Goal: Task Accomplishment & Management: Complete application form

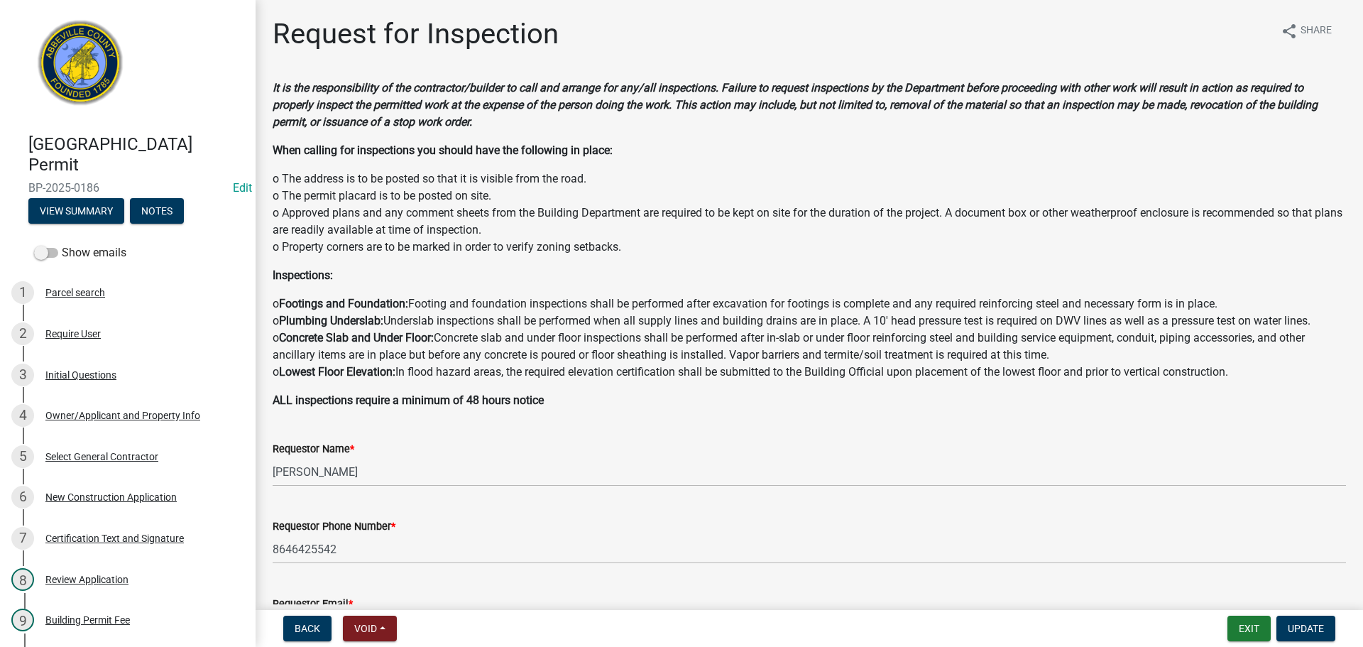
scroll to position [568, 0]
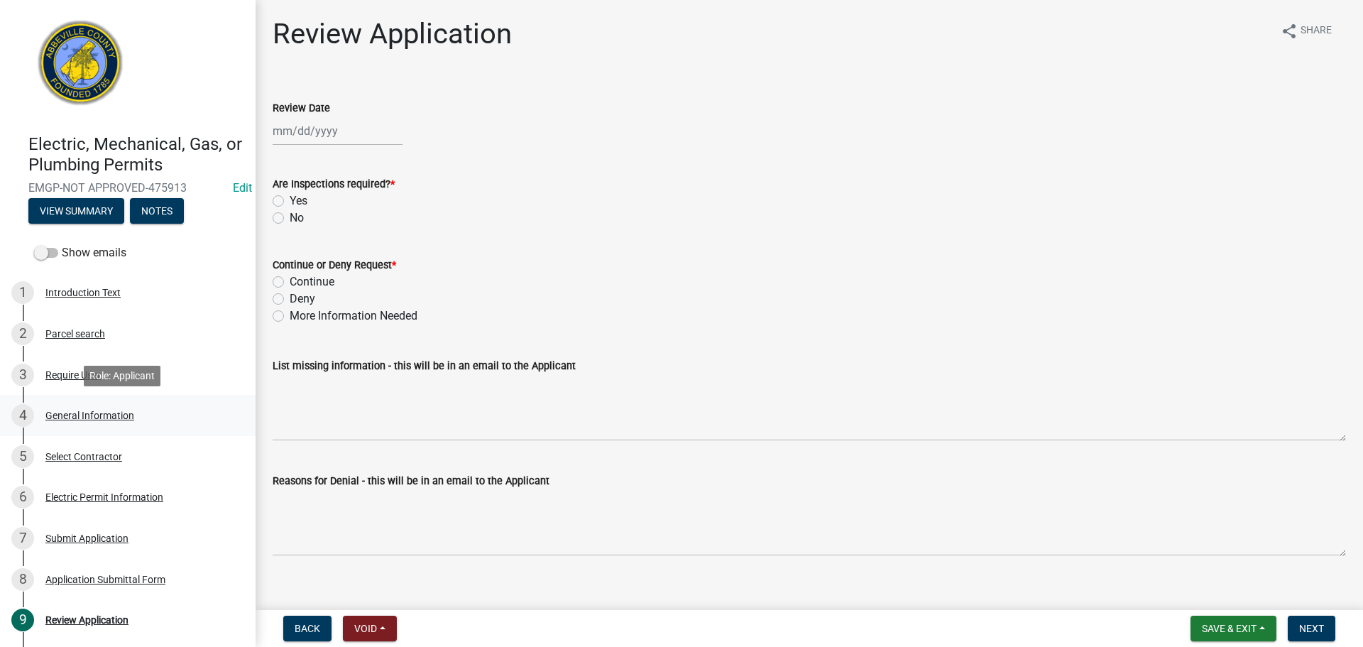
click at [97, 406] on div "4 General Information" at bounding box center [121, 415] width 221 height 23
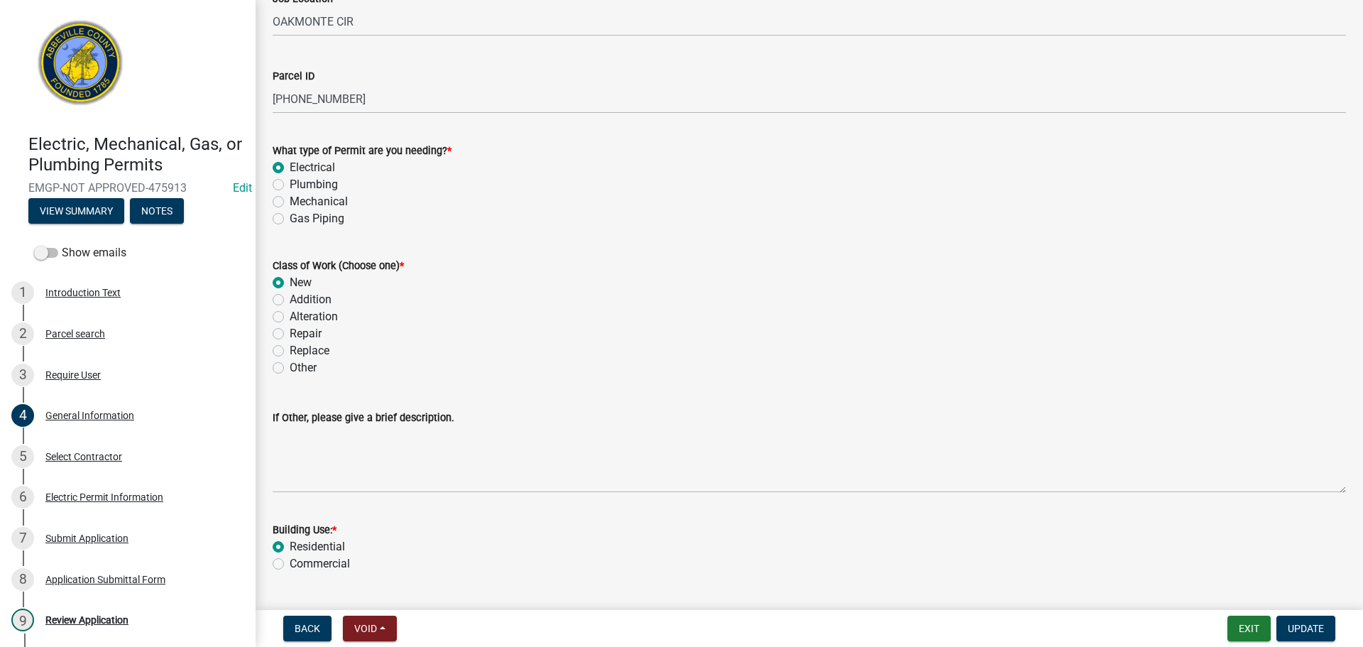
scroll to position [29, 0]
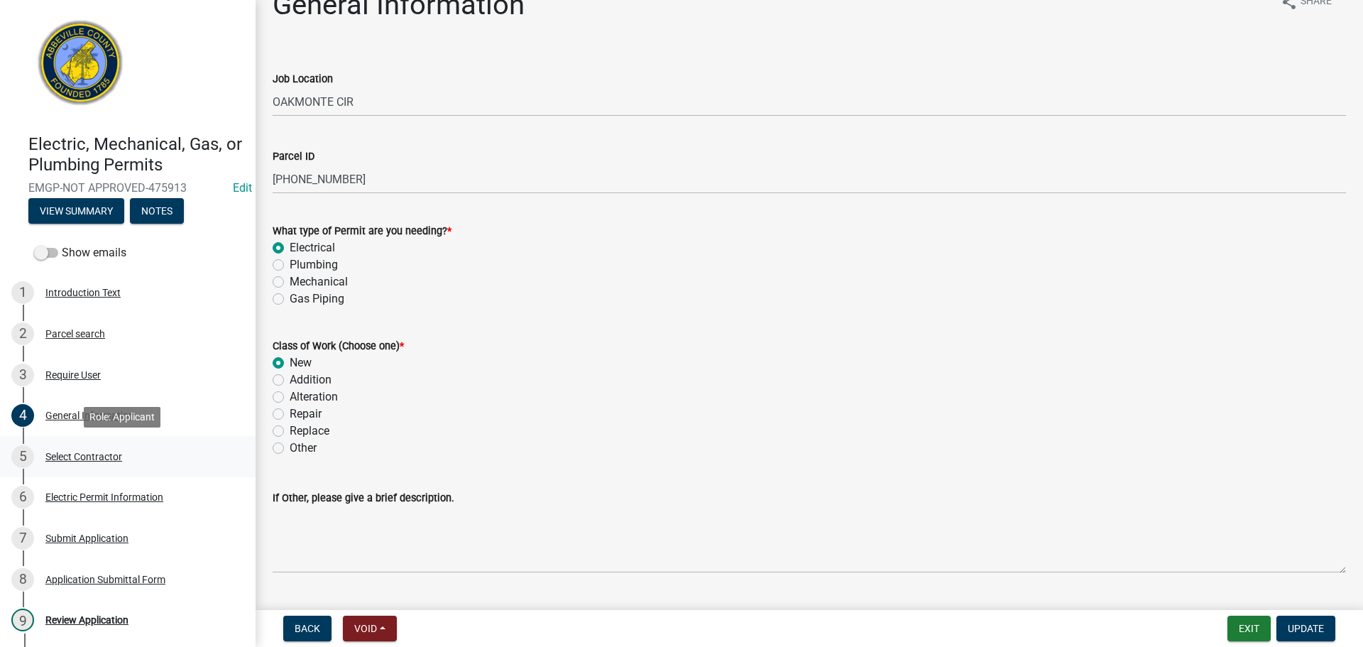
click at [112, 453] on div "Select Contractor" at bounding box center [83, 456] width 77 height 10
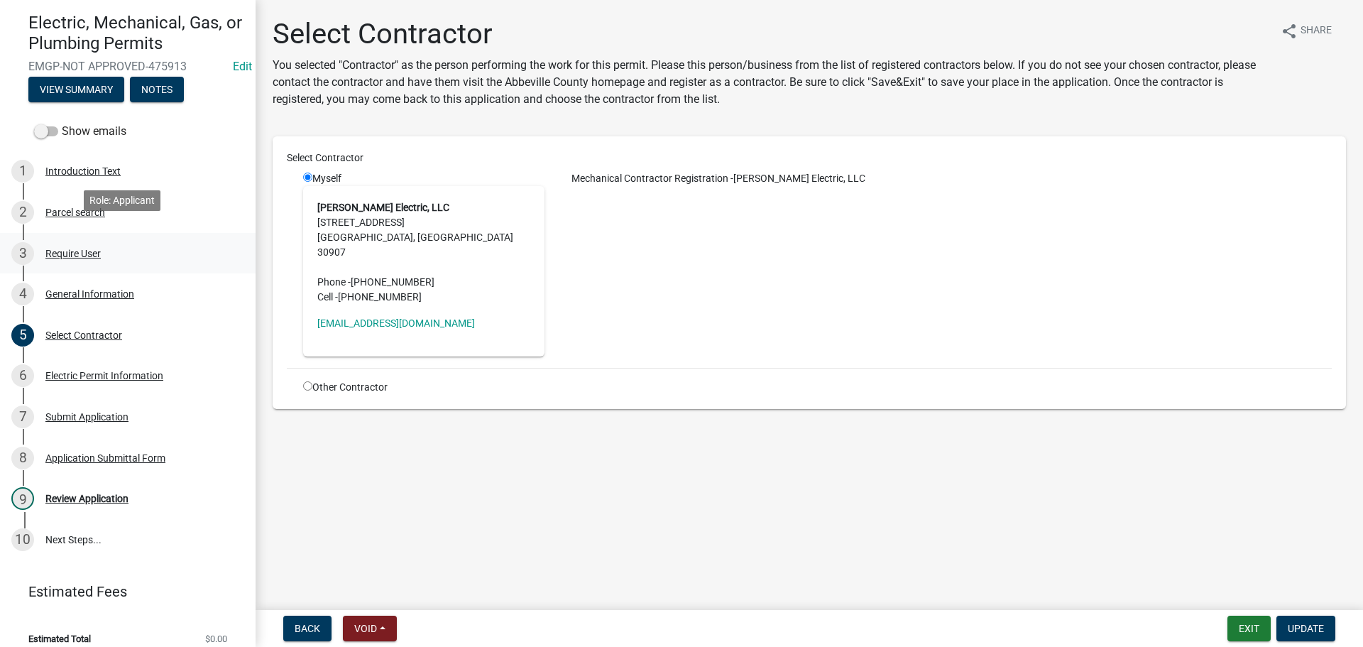
scroll to position [135, 0]
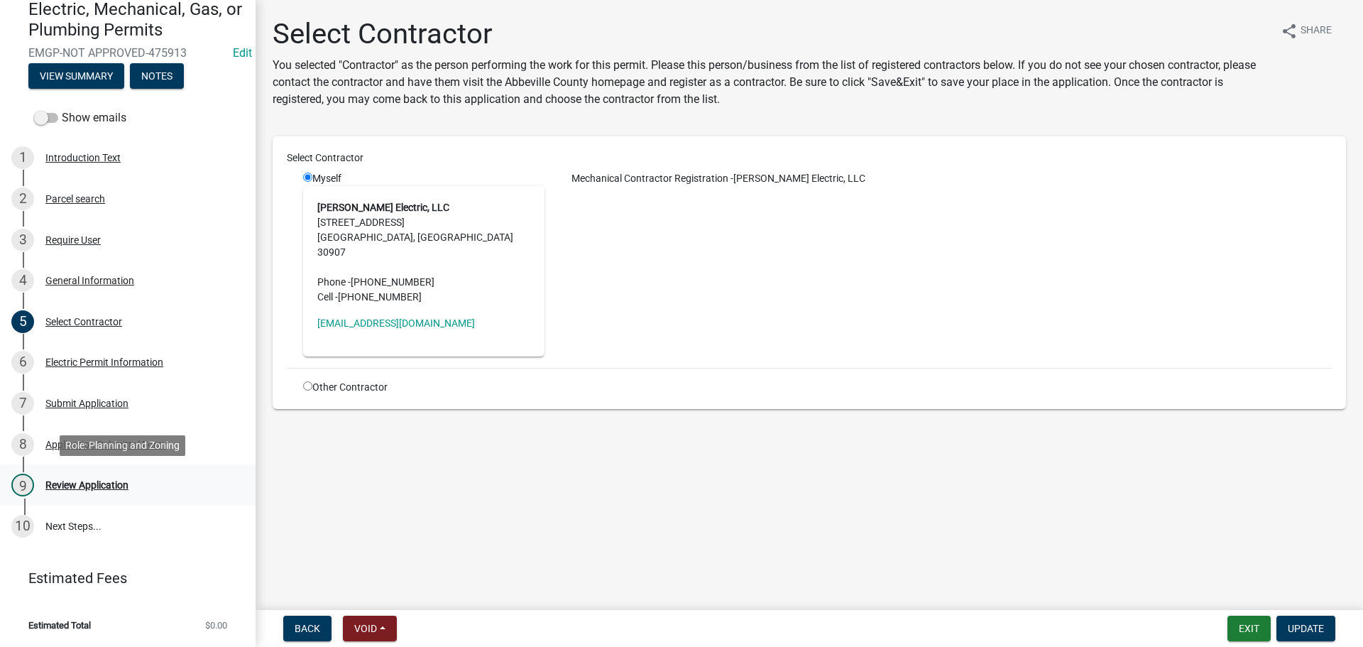
click at [89, 486] on div "Review Application" at bounding box center [86, 485] width 83 height 10
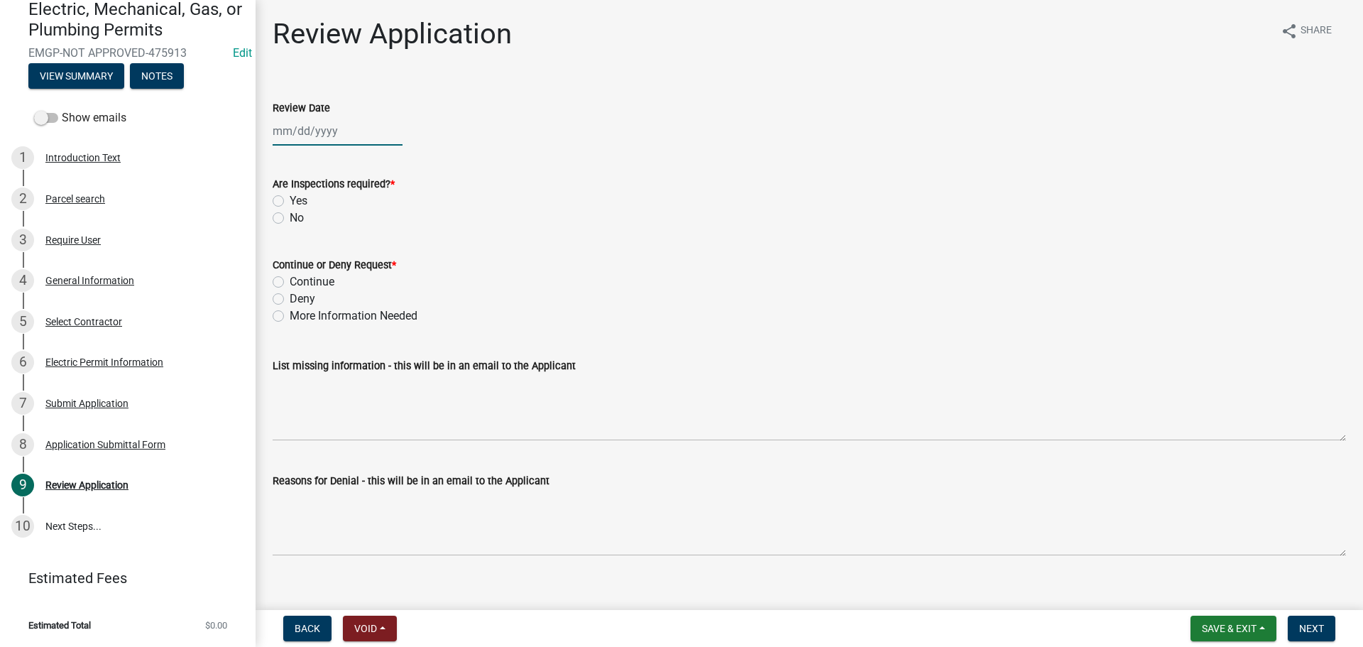
click at [317, 126] on div at bounding box center [338, 130] width 130 height 29
select select "9"
select select "2025"
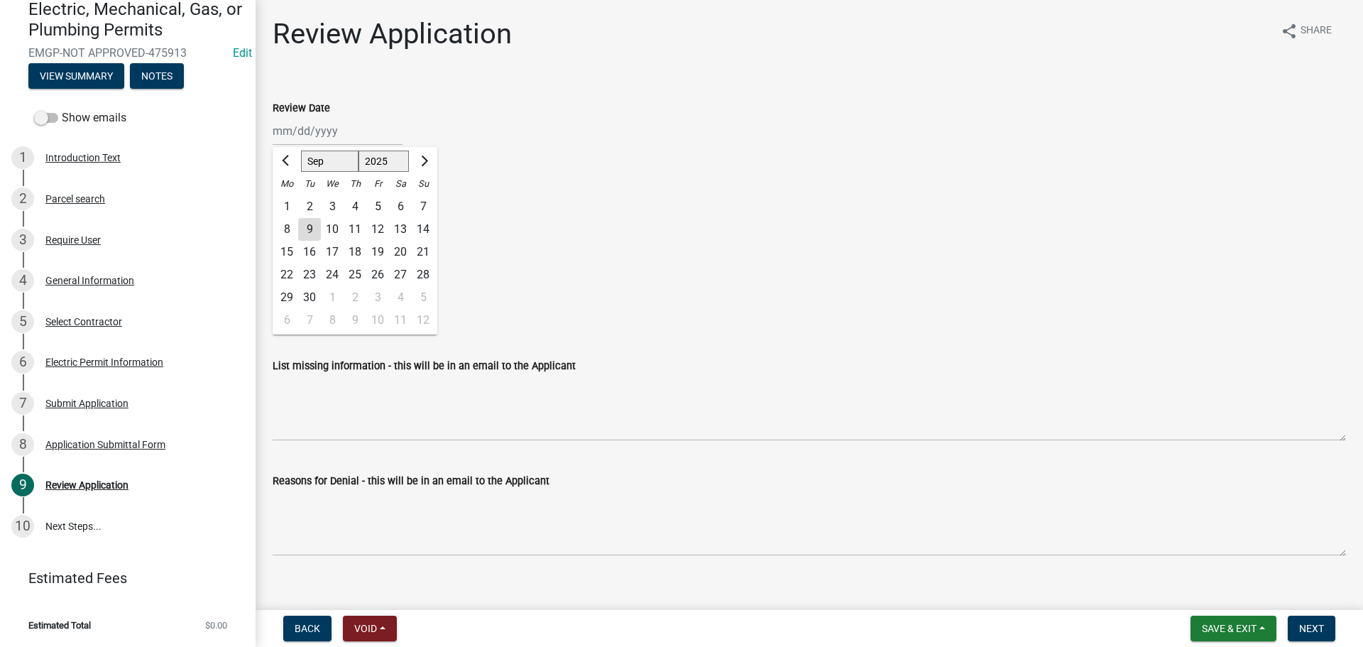
click at [309, 229] on div "9" at bounding box center [309, 229] width 23 height 23
type input "[DATE]"
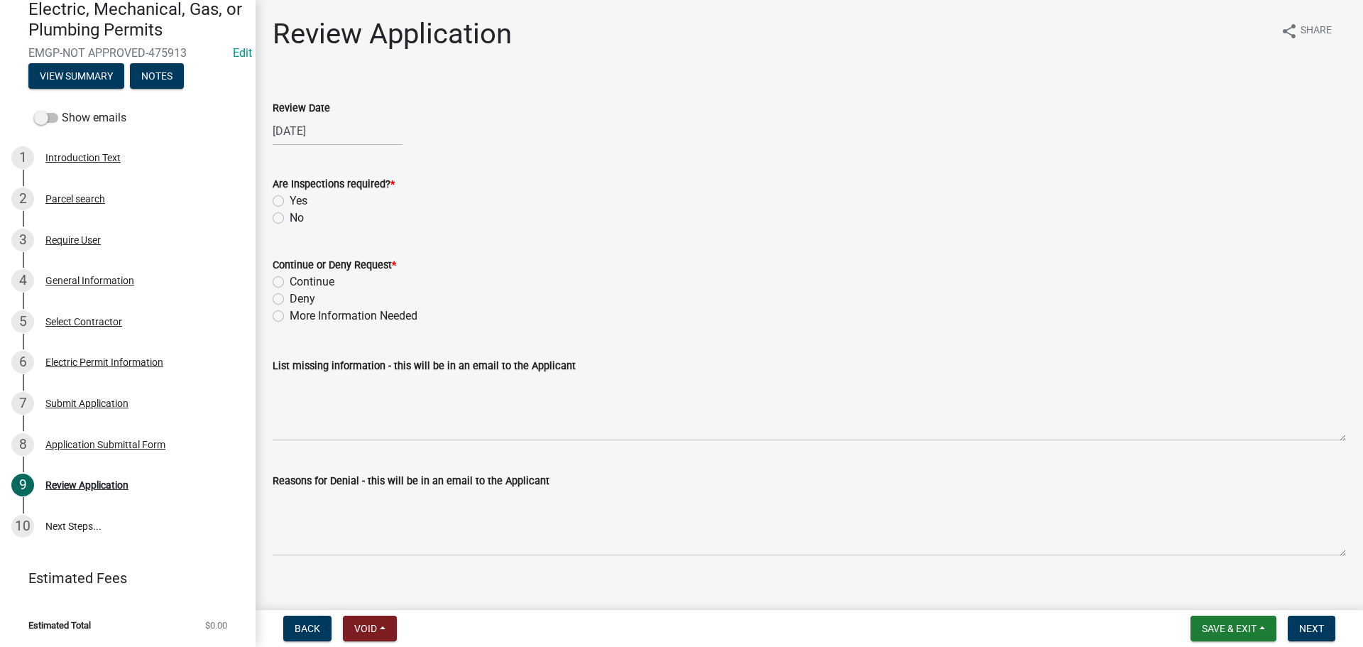
click at [290, 199] on label "Yes" at bounding box center [299, 200] width 18 height 17
click at [290, 199] on input "Yes" at bounding box center [294, 196] width 9 height 9
radio input "true"
click at [290, 279] on label "Continue" at bounding box center [312, 281] width 45 height 17
click at [290, 279] on input "Continue" at bounding box center [294, 277] width 9 height 9
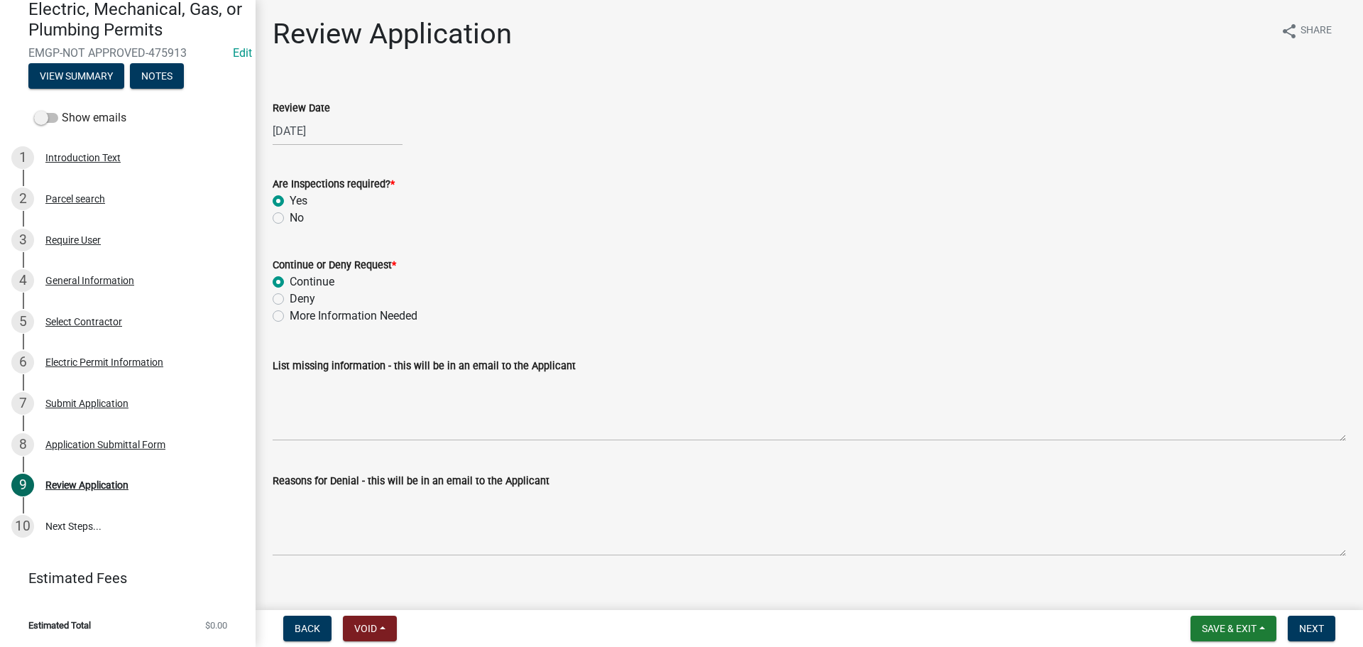
radio input "true"
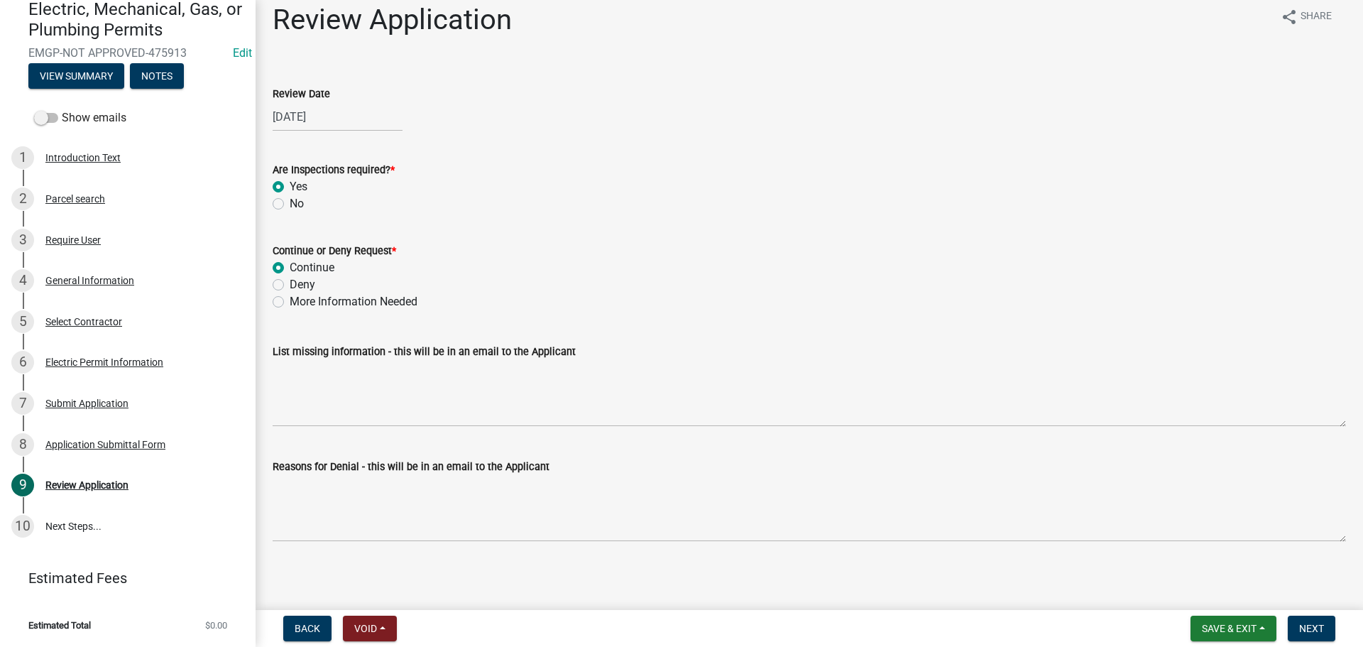
scroll to position [18, 0]
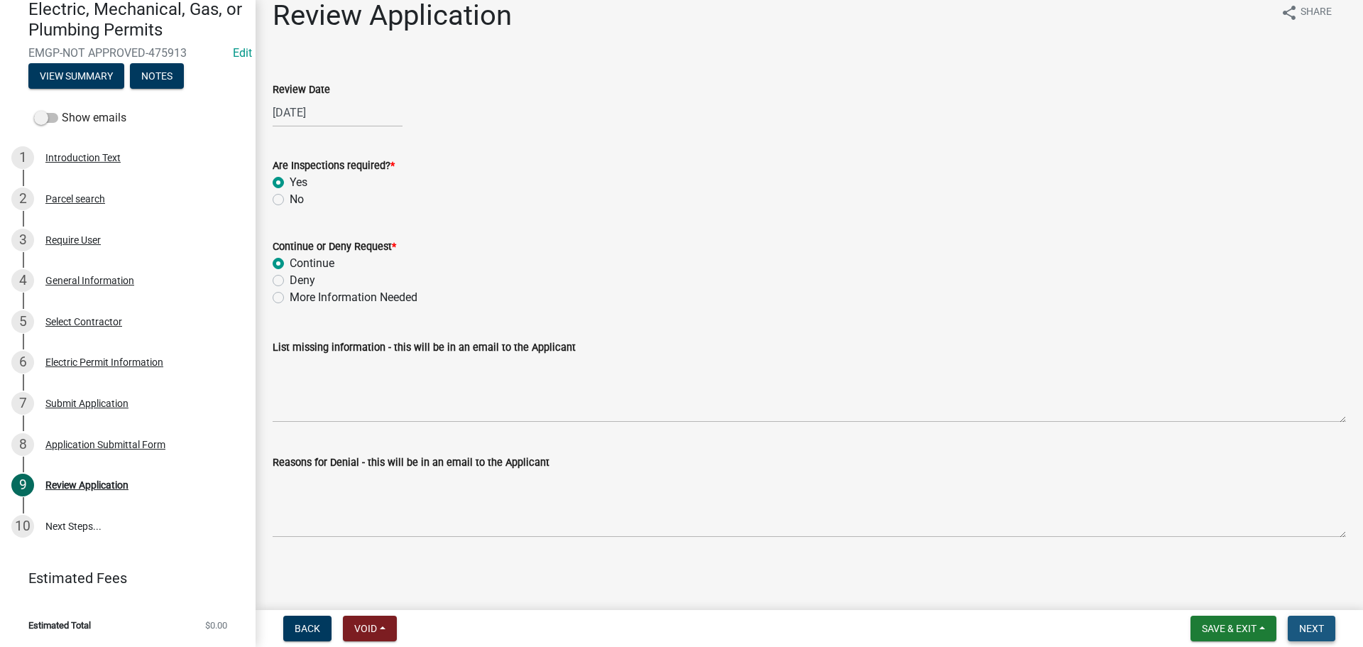
click at [1317, 627] on span "Next" at bounding box center [1311, 627] width 25 height 11
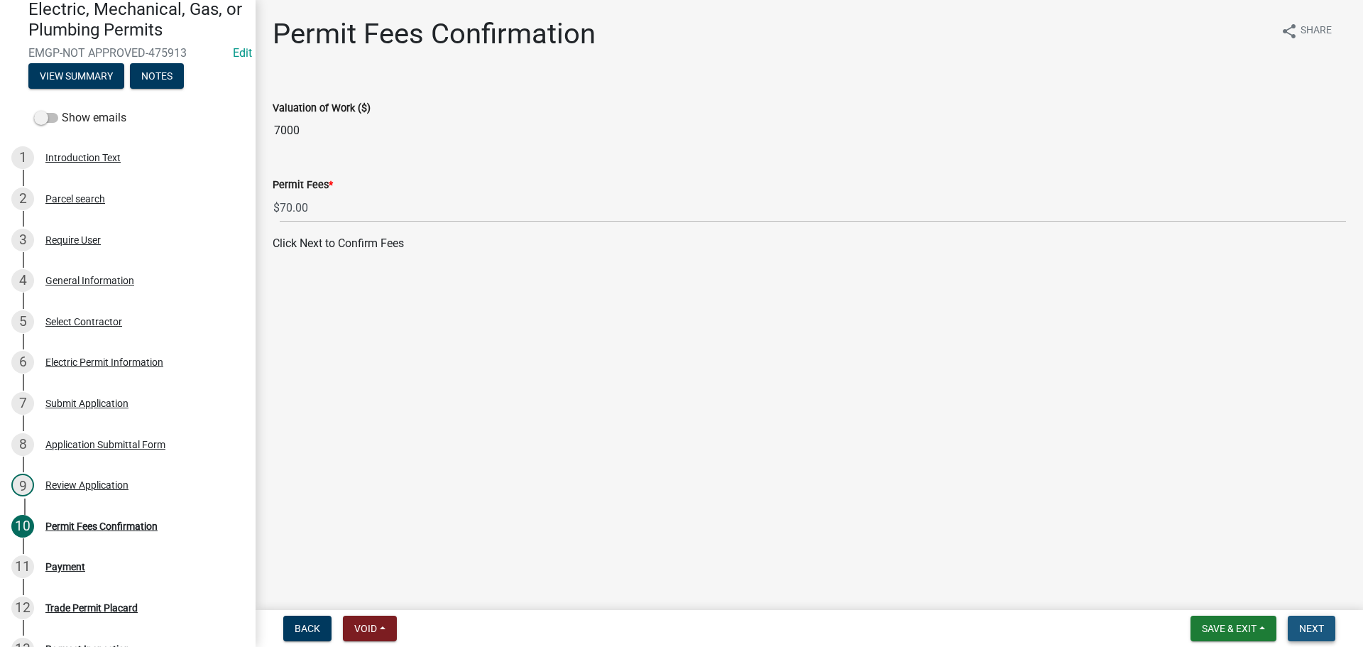
click at [1318, 624] on span "Next" at bounding box center [1311, 627] width 25 height 11
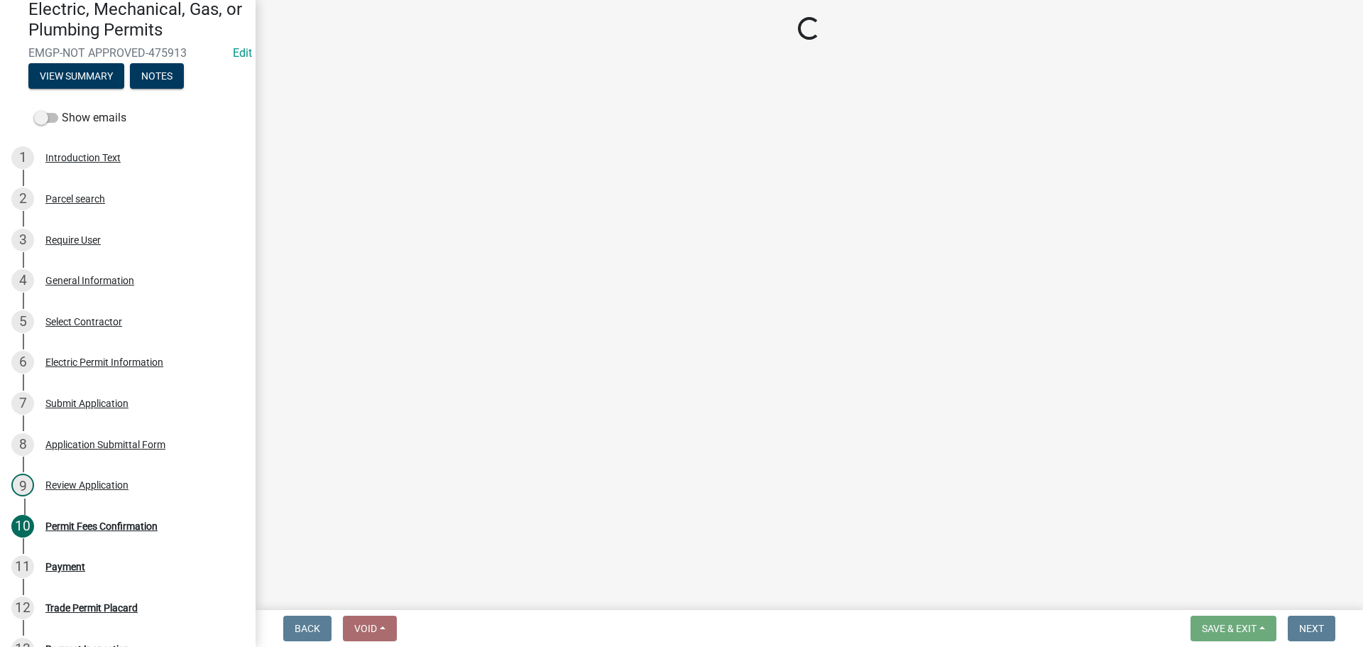
select select "3: 3"
